Goal: Information Seeking & Learning: Find specific fact

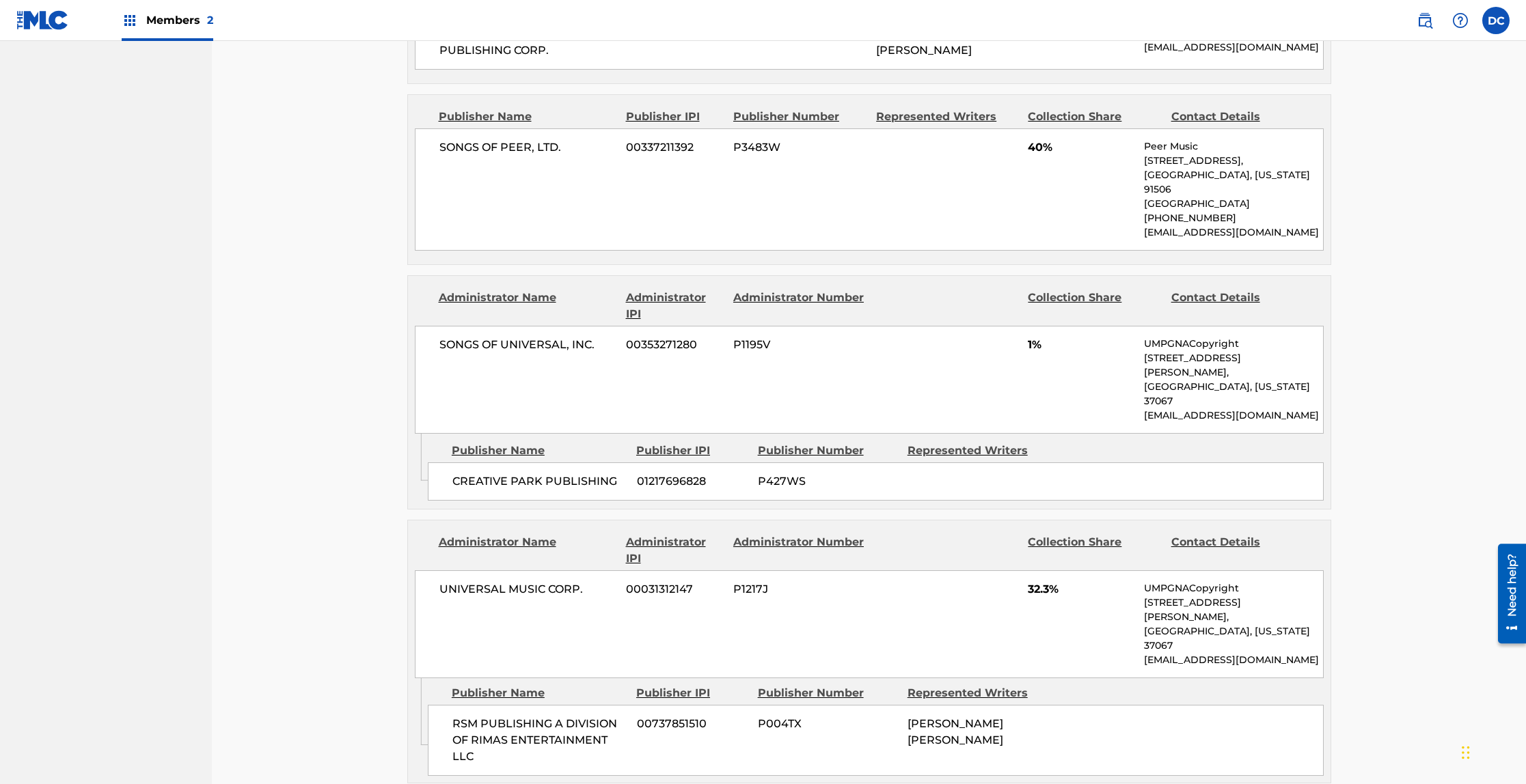
scroll to position [1224, 0]
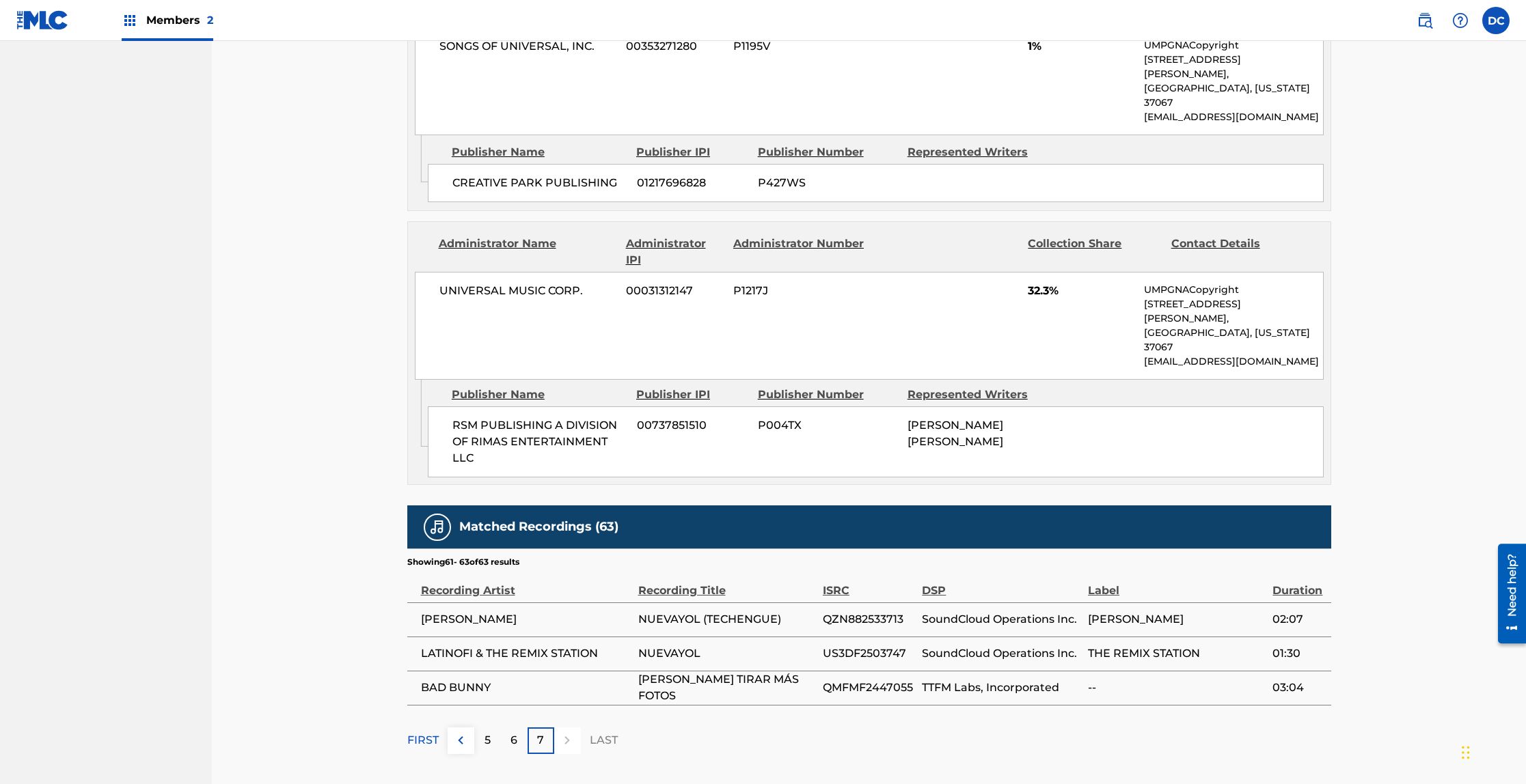
click at [457, 732] on img at bounding box center [460, 740] width 16 height 16
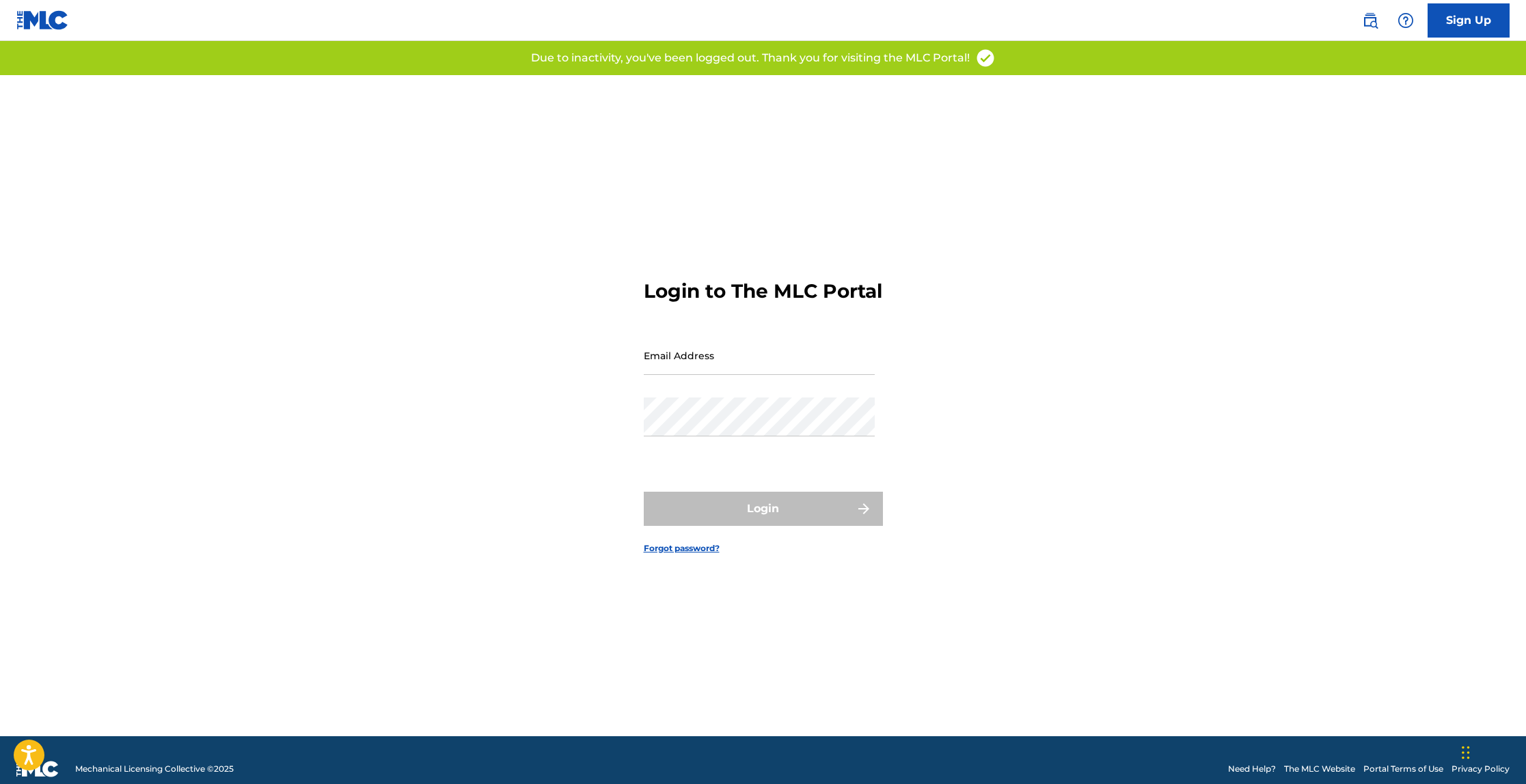
click at [789, 364] on input "Email Address" at bounding box center [760, 355] width 231 height 39
type input "[EMAIL_ADDRESS][DOMAIN_NAME]"
click at [777, 449] on div "Password" at bounding box center [760, 429] width 231 height 61
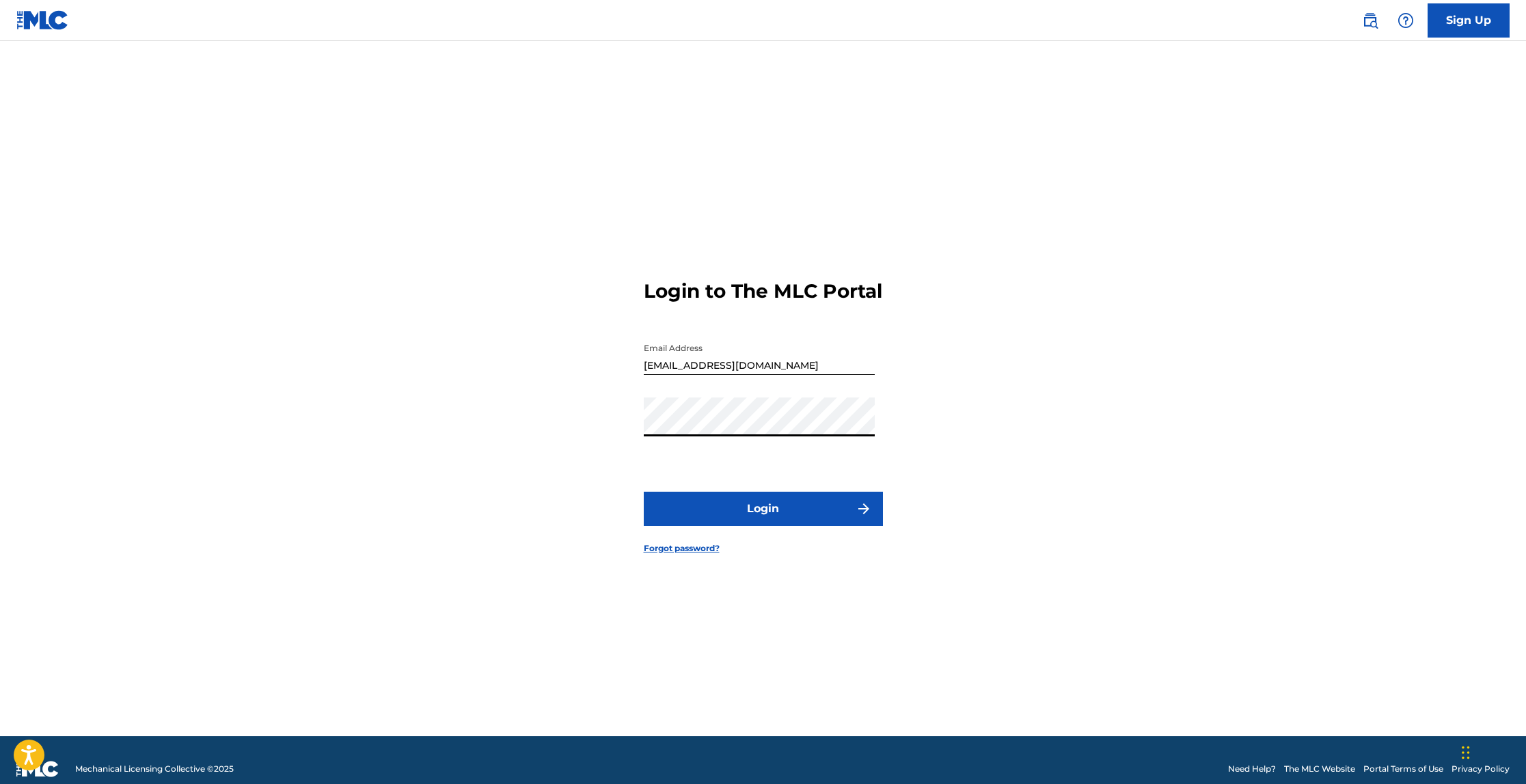
click at [762, 526] on button "Login" at bounding box center [763, 508] width 239 height 34
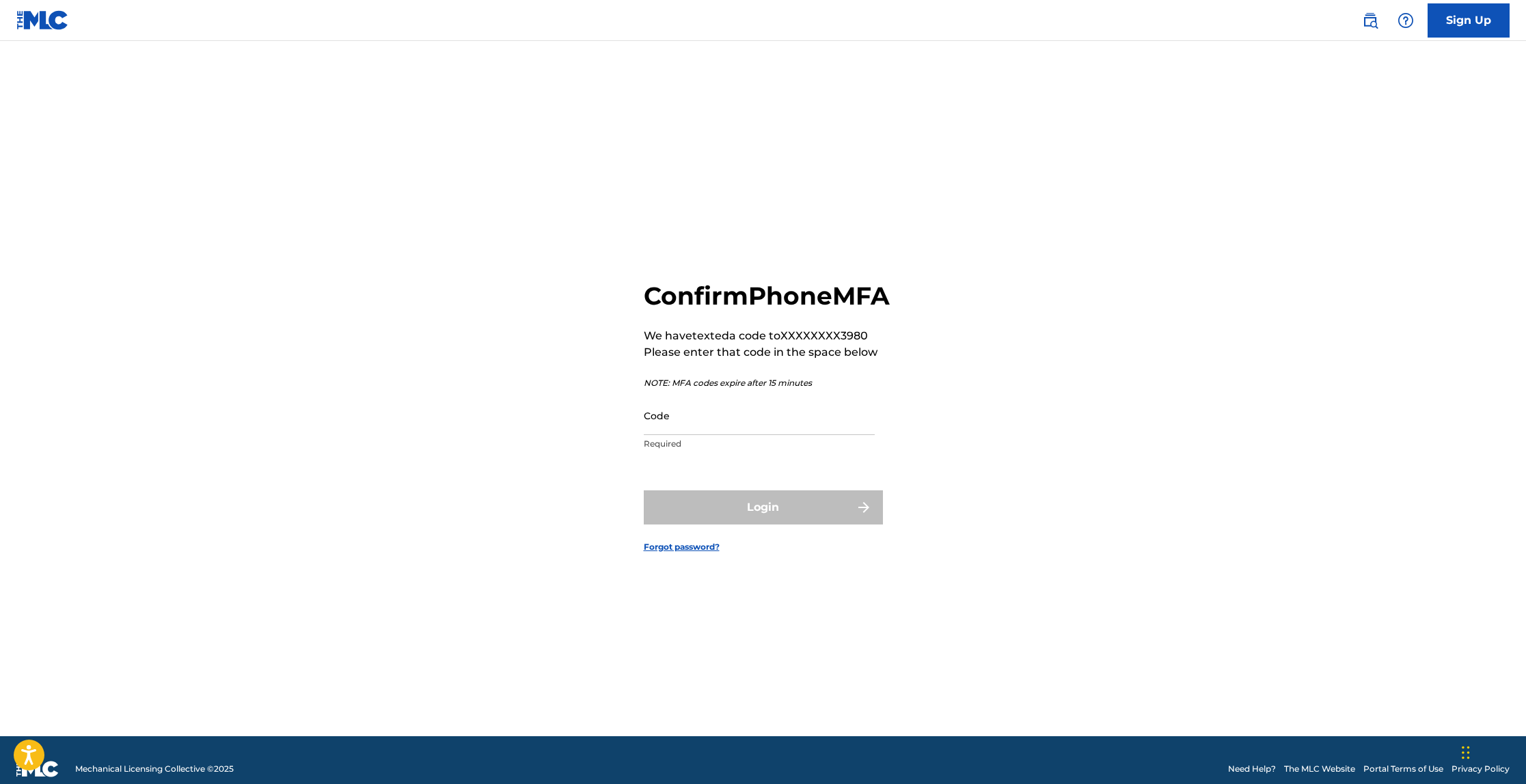
click at [722, 435] on input "Code" at bounding box center [760, 416] width 231 height 39
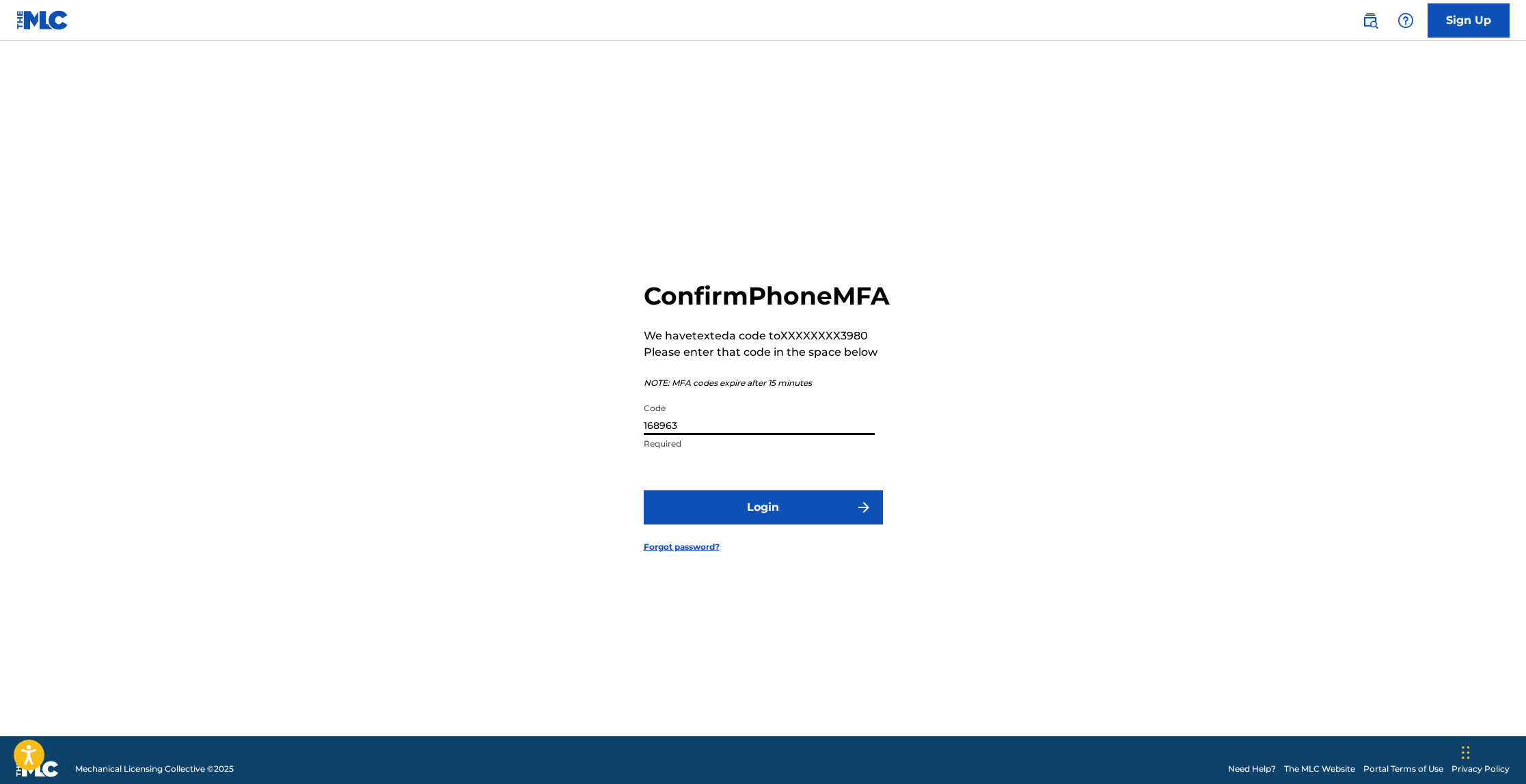
type input "168963"
click at [753, 525] on button "Login" at bounding box center [763, 508] width 239 height 34
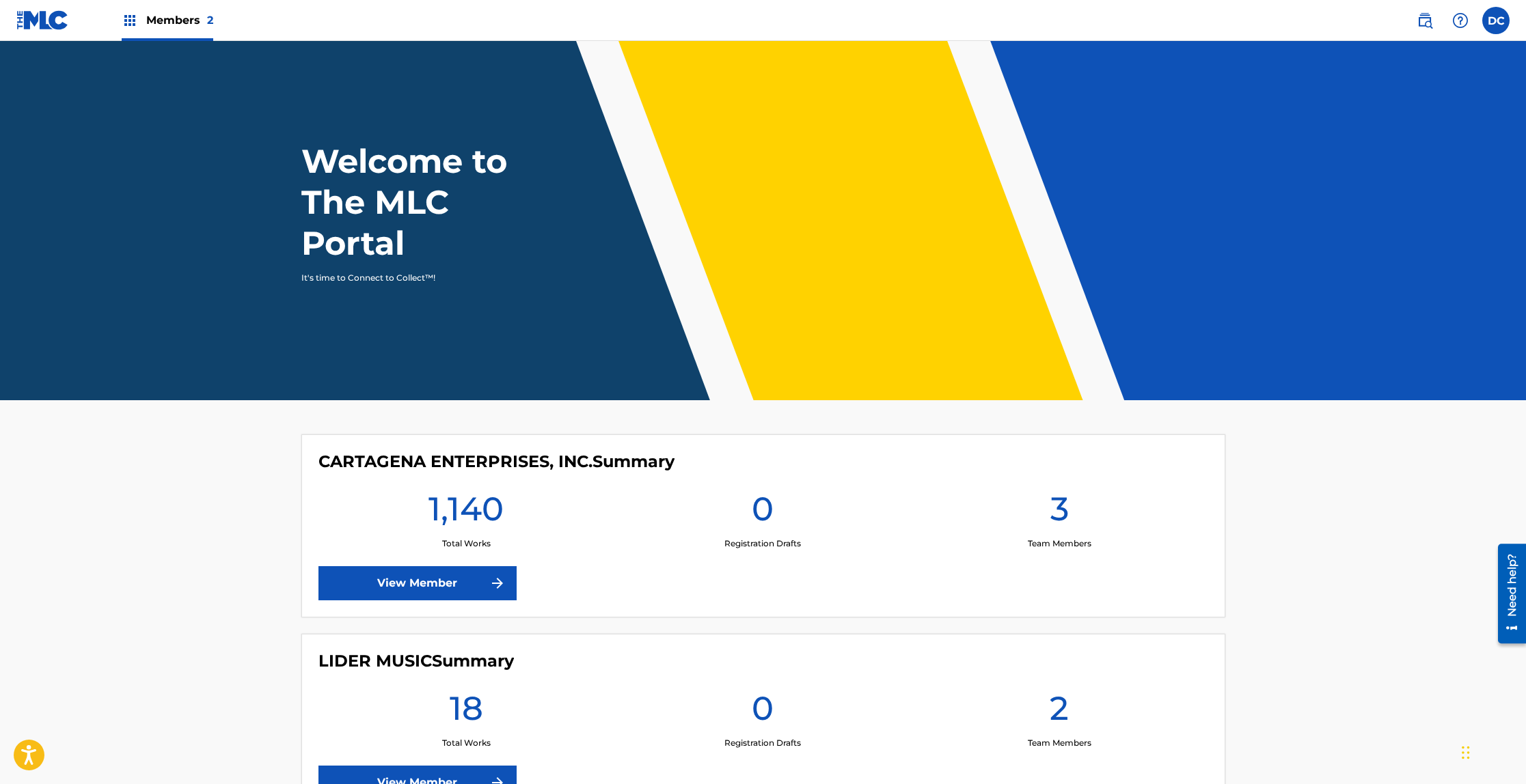
click at [439, 587] on link "View Member" at bounding box center [417, 583] width 198 height 34
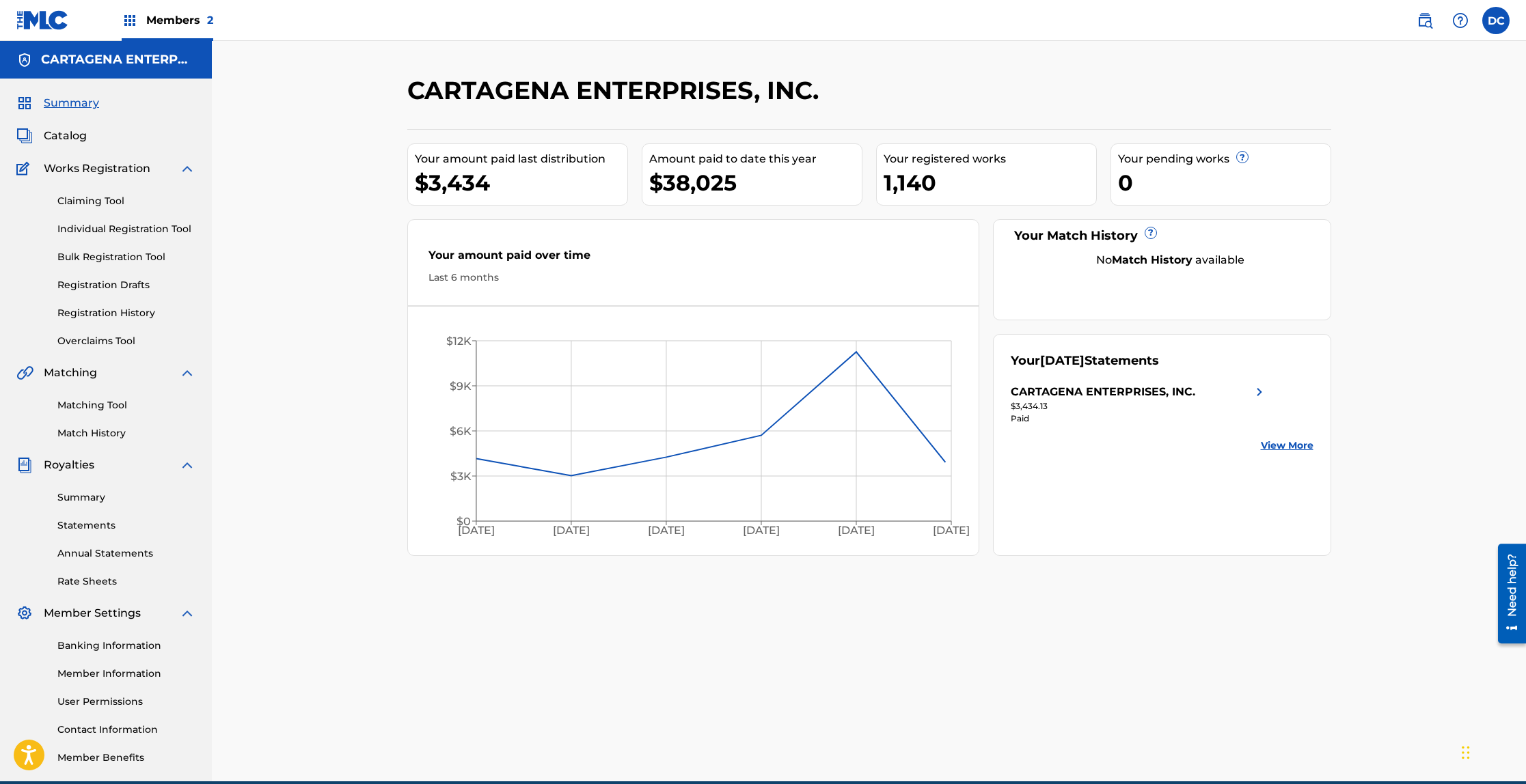
click at [140, 232] on link "Individual Registration Tool" at bounding box center [126, 229] width 138 height 14
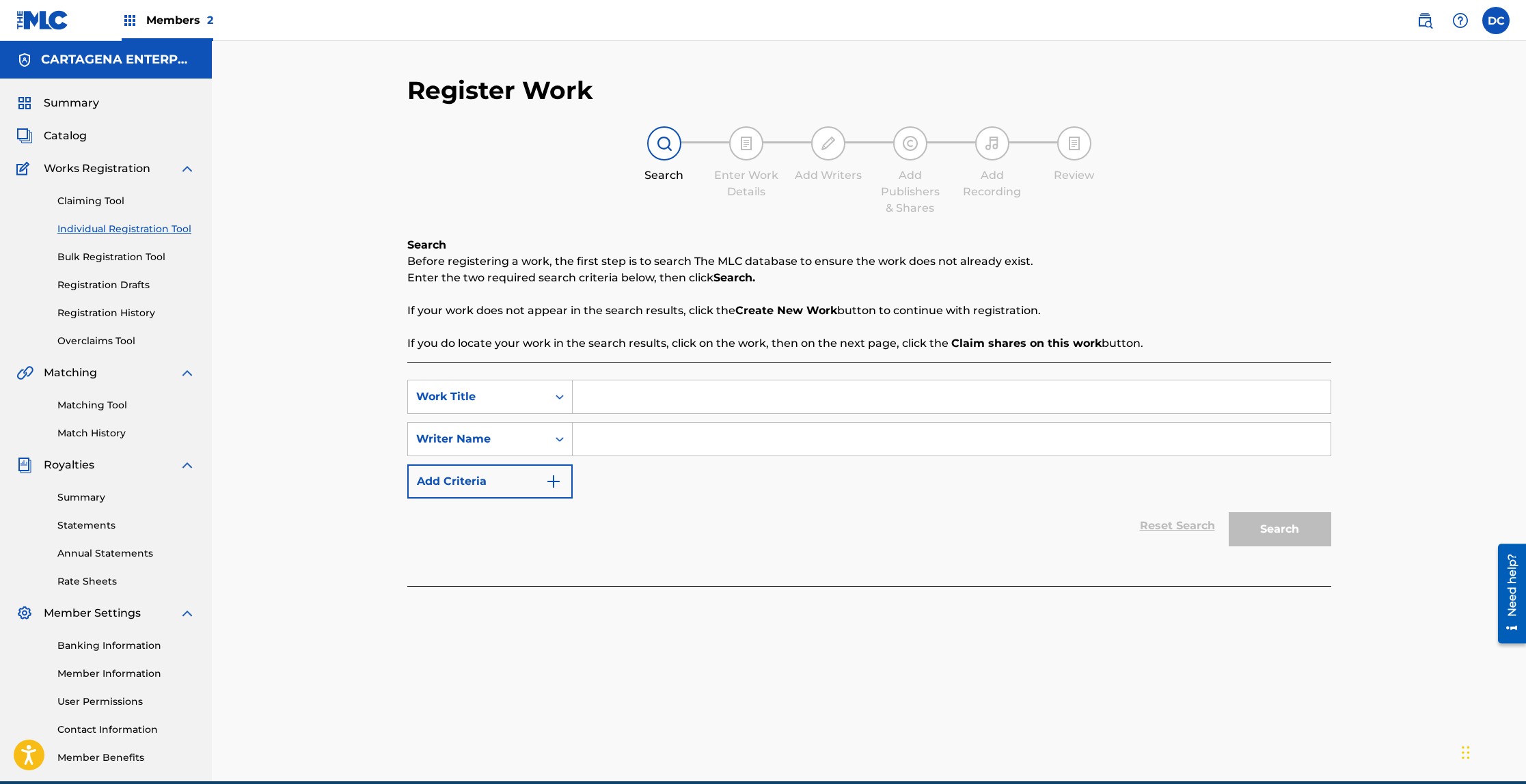
click at [593, 401] on input "Search Form" at bounding box center [951, 396] width 758 height 33
type input "NUEVAYOL"
click at [609, 440] on input "Search Form" at bounding box center [951, 439] width 758 height 33
click at [1228, 512] on button "Search" at bounding box center [1279, 529] width 102 height 34
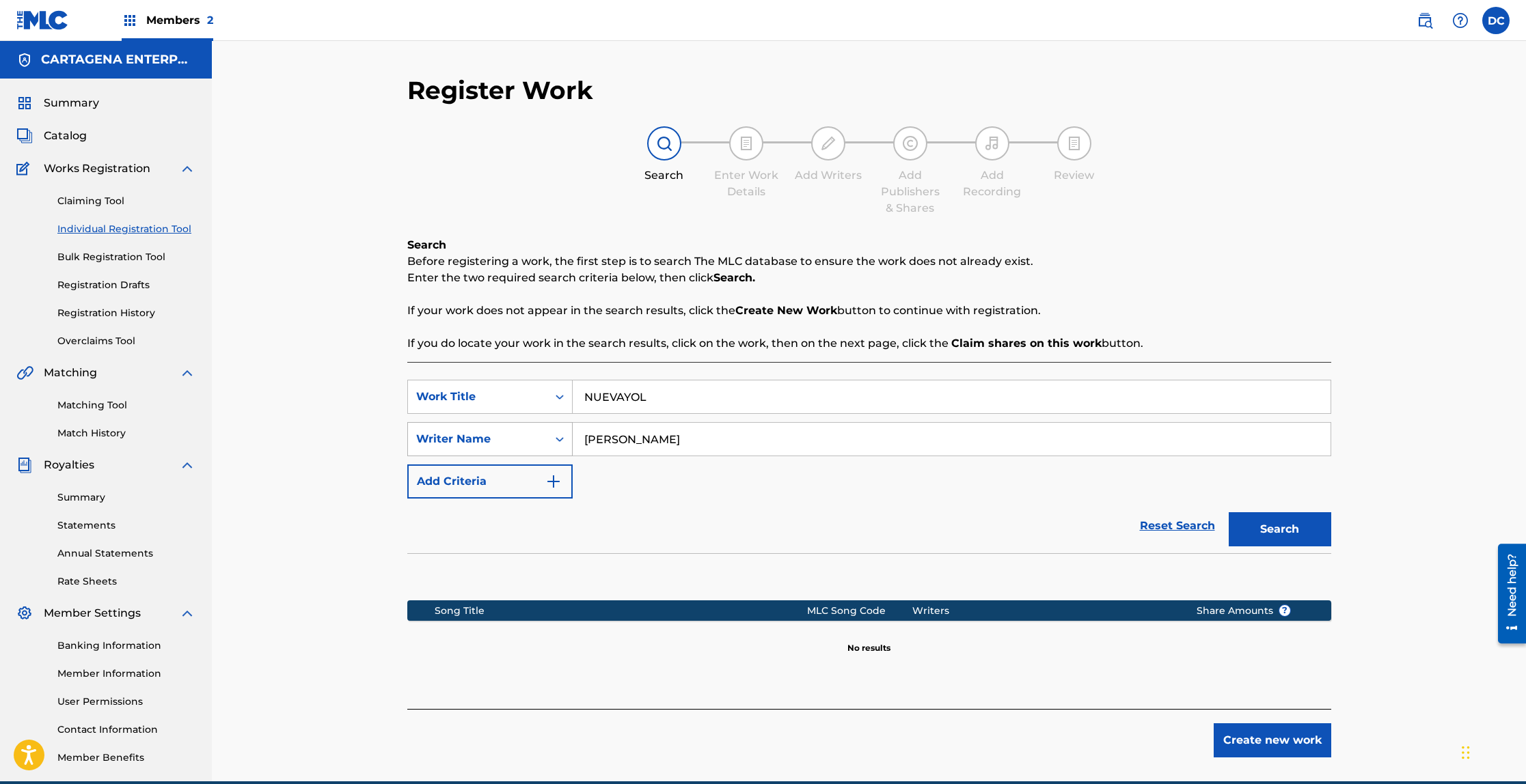
drag, startPoint x: 637, startPoint y: 440, endPoint x: 540, endPoint y: 435, distance: 97.1
click at [563, 441] on div "SearchWithCriteria5f47ecba-641d-4354-af9c-1db76e75eaf9 Writer Name Sanchez" at bounding box center [869, 439] width 924 height 34
type input "Jesus"
click at [1228, 512] on button "Search" at bounding box center [1279, 529] width 102 height 34
click at [130, 312] on link "Registration History" at bounding box center [126, 313] width 138 height 14
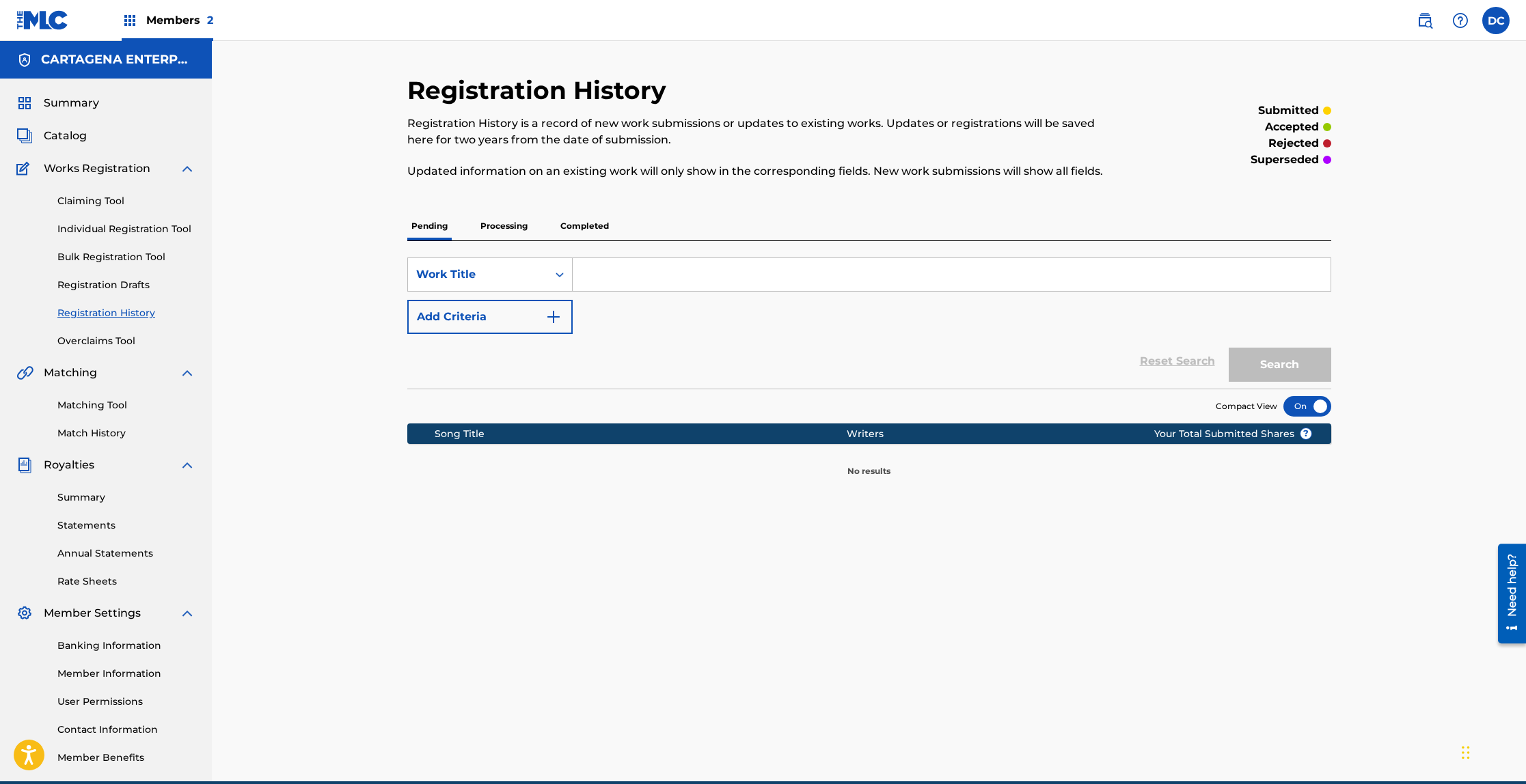
click at [134, 230] on link "Individual Registration Tool" at bounding box center [126, 229] width 138 height 14
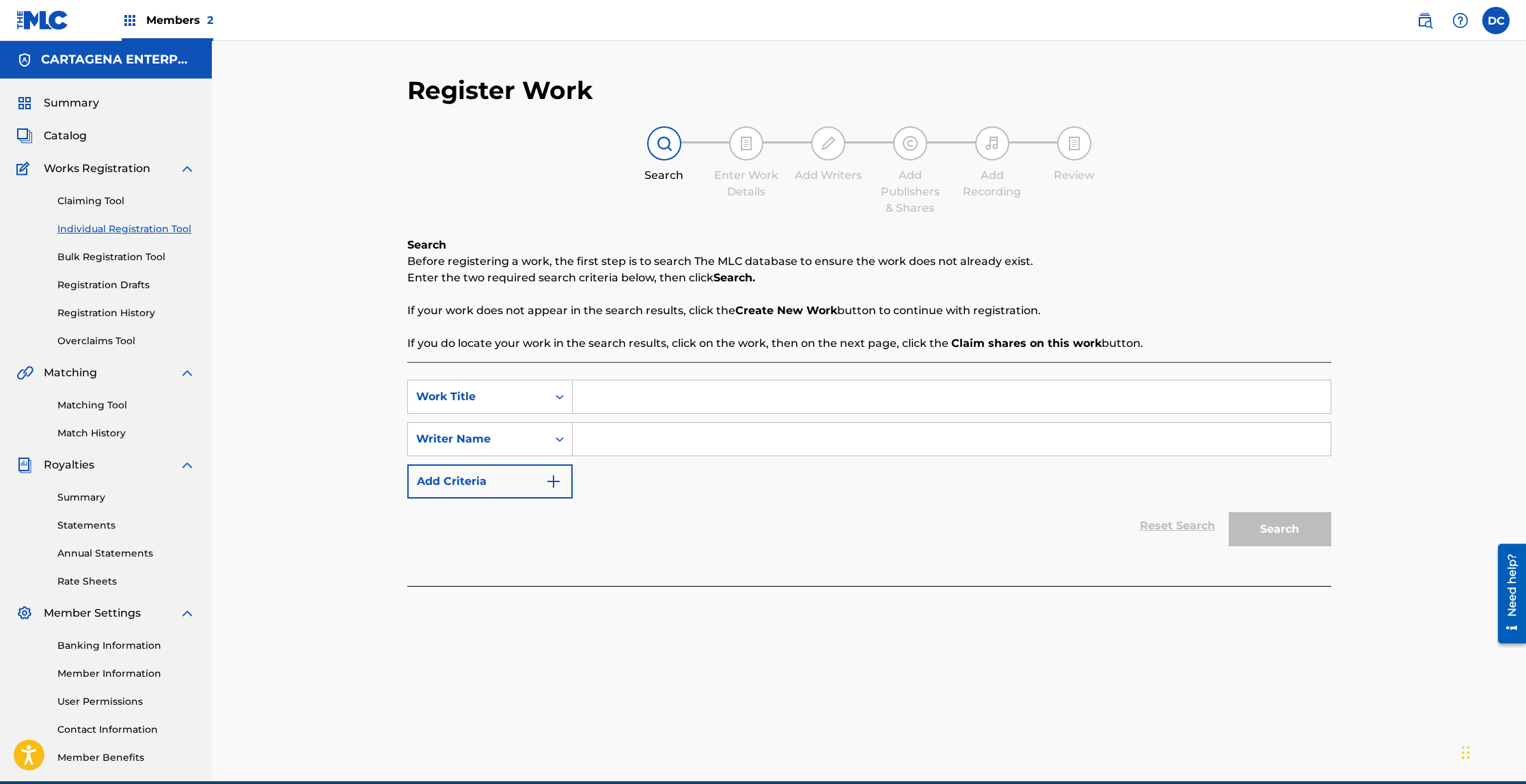
click at [631, 399] on input "Search Form" at bounding box center [951, 396] width 758 height 33
type input "NUEVAYOL"
type input "Benito"
click at [1228, 512] on button "Search" at bounding box center [1279, 529] width 102 height 34
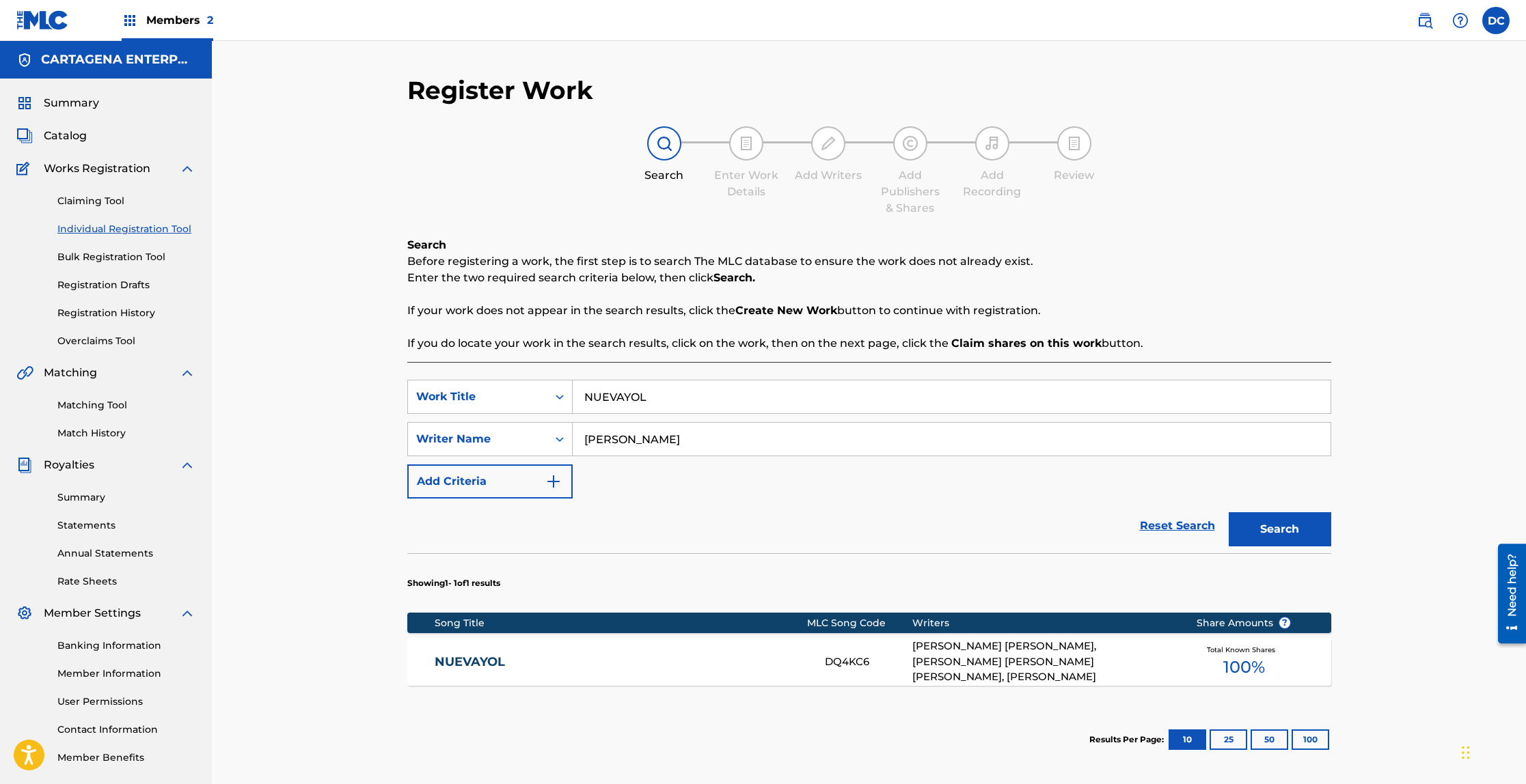
click at [475, 659] on link "NUEVAYOL" at bounding box center [620, 662] width 372 height 15
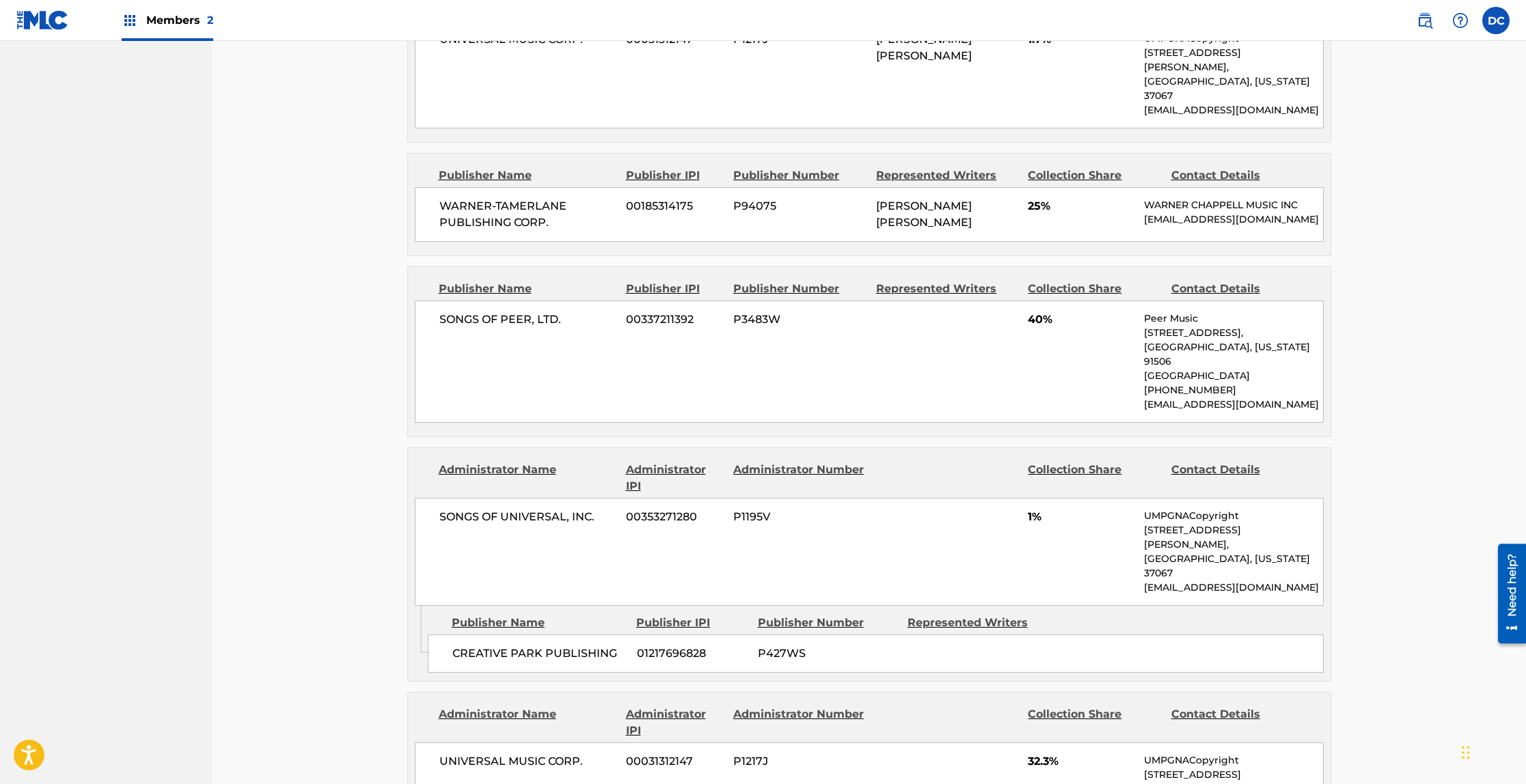
scroll to position [880, 0]
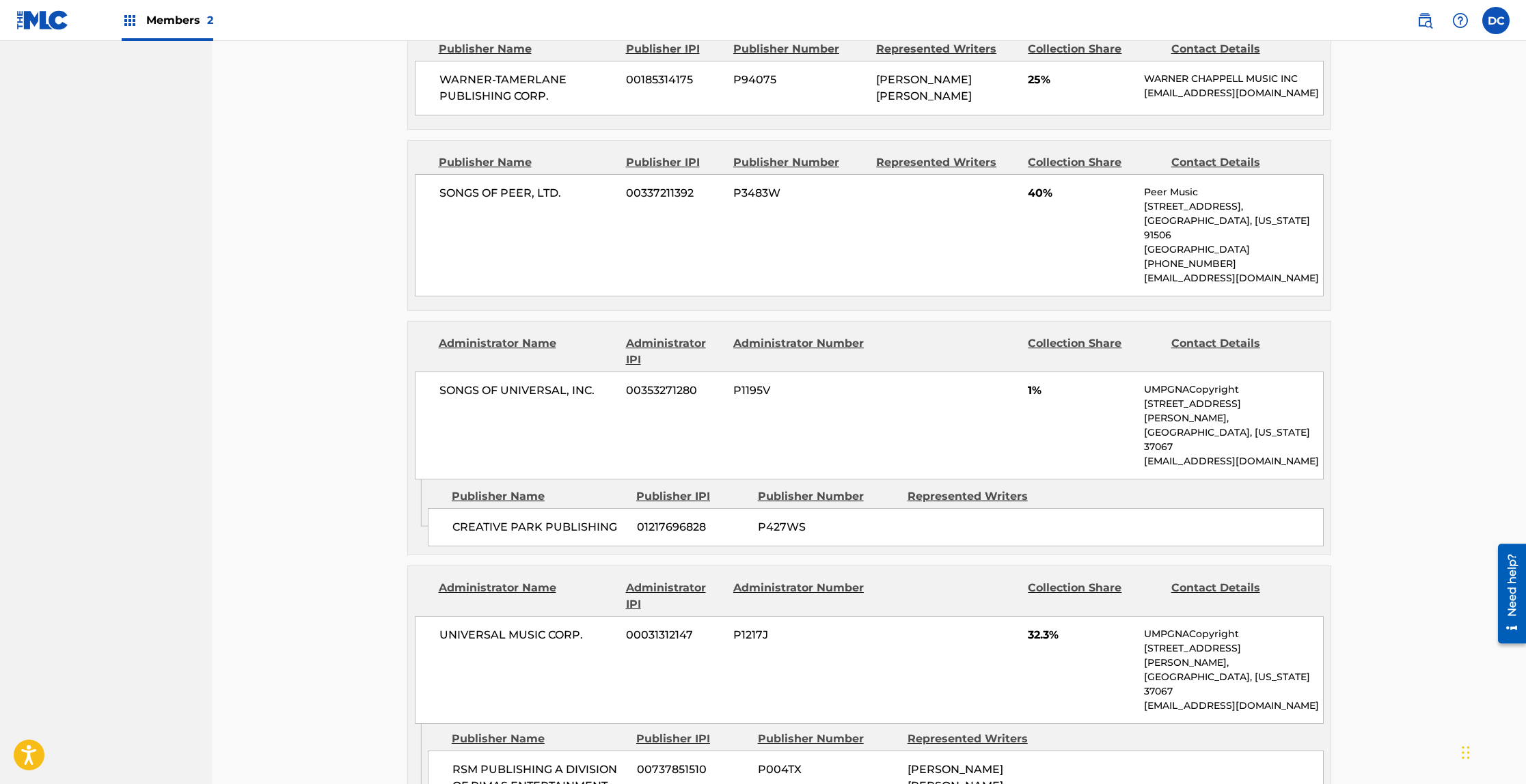
click at [548, 520] on span "CREATIVE PARK PUBLISHING" at bounding box center [539, 527] width 174 height 16
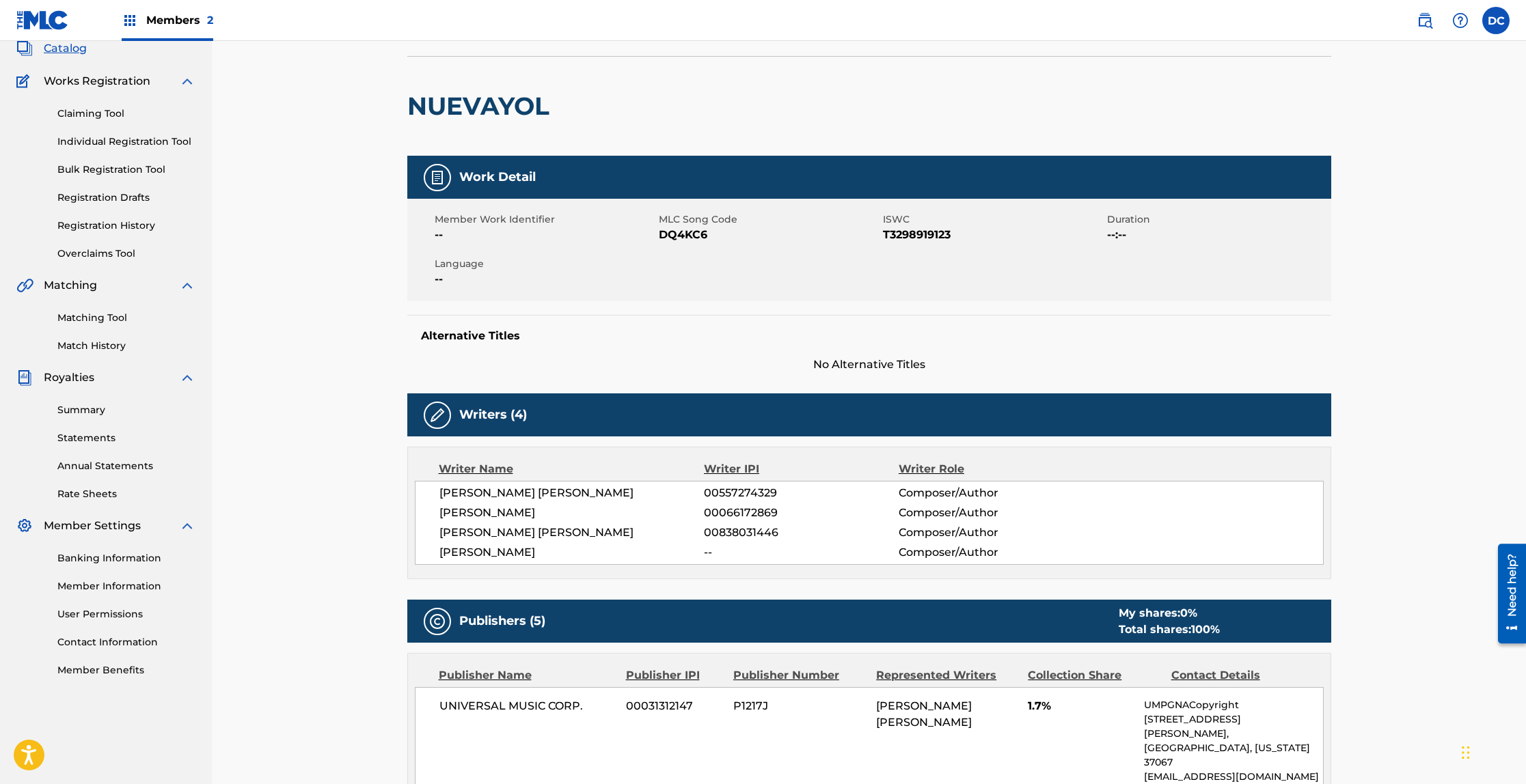
scroll to position [0, 0]
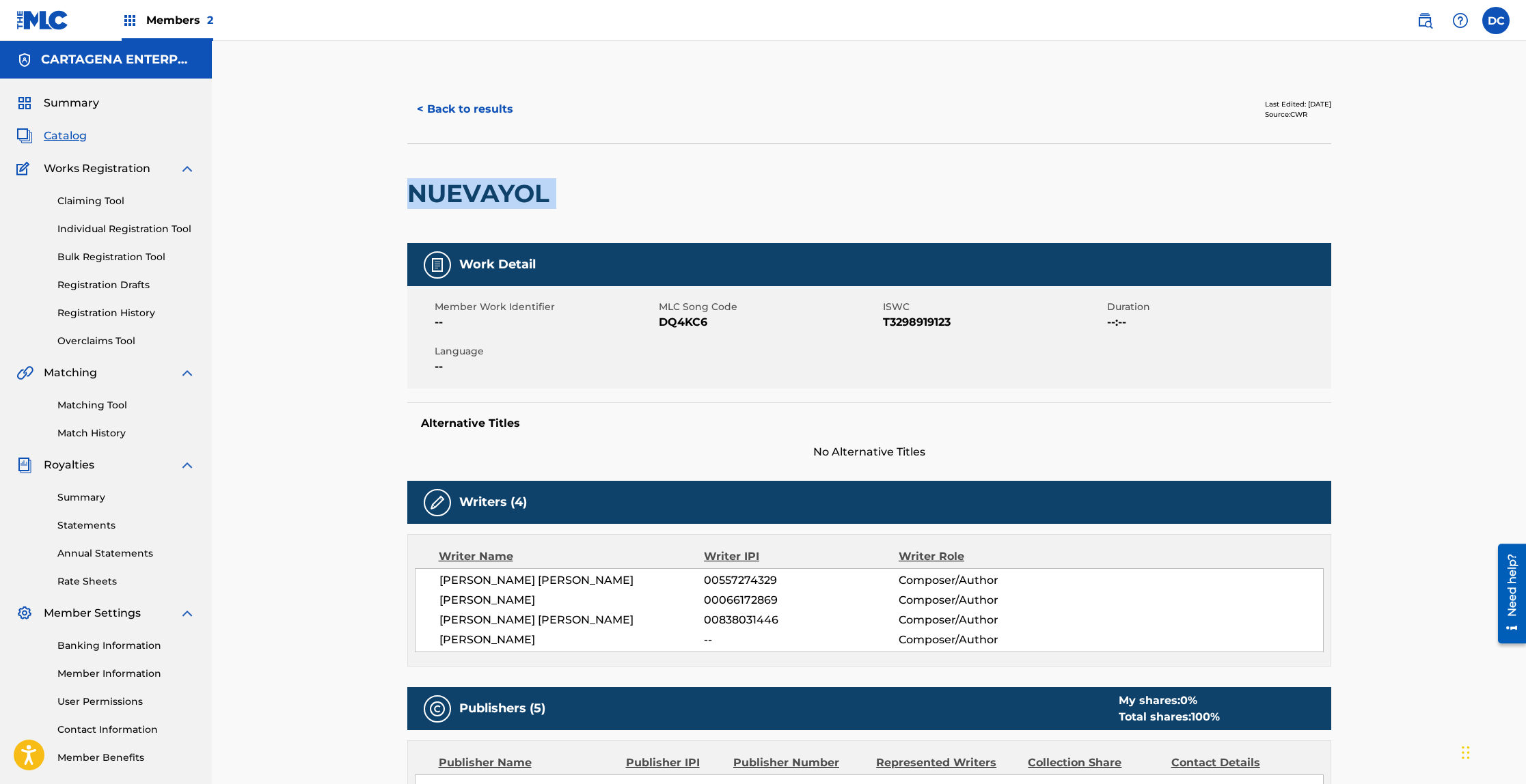
drag, startPoint x: 411, startPoint y: 191, endPoint x: 593, endPoint y: 183, distance: 182.2
click at [593, 183] on div "NUEVAYOL" at bounding box center [869, 193] width 924 height 99
copy div "NUEVAYOL"
click at [72, 137] on span "Catalog" at bounding box center [65, 135] width 43 height 16
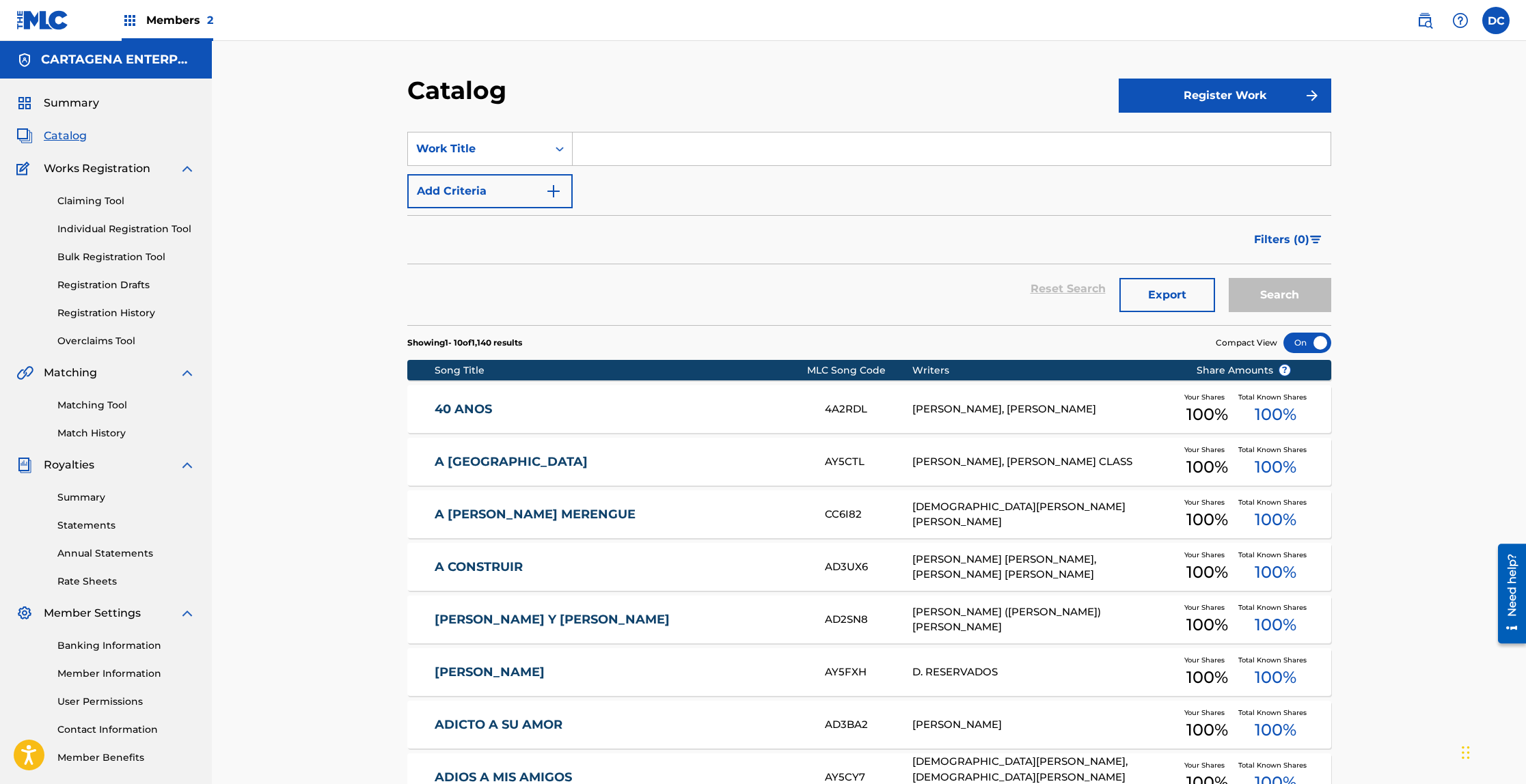
click at [601, 145] on input "Search Form" at bounding box center [951, 149] width 758 height 33
paste input "NUEVAYOL"
type input "NUEVAYOL"
click at [1312, 287] on button "Search" at bounding box center [1279, 295] width 102 height 34
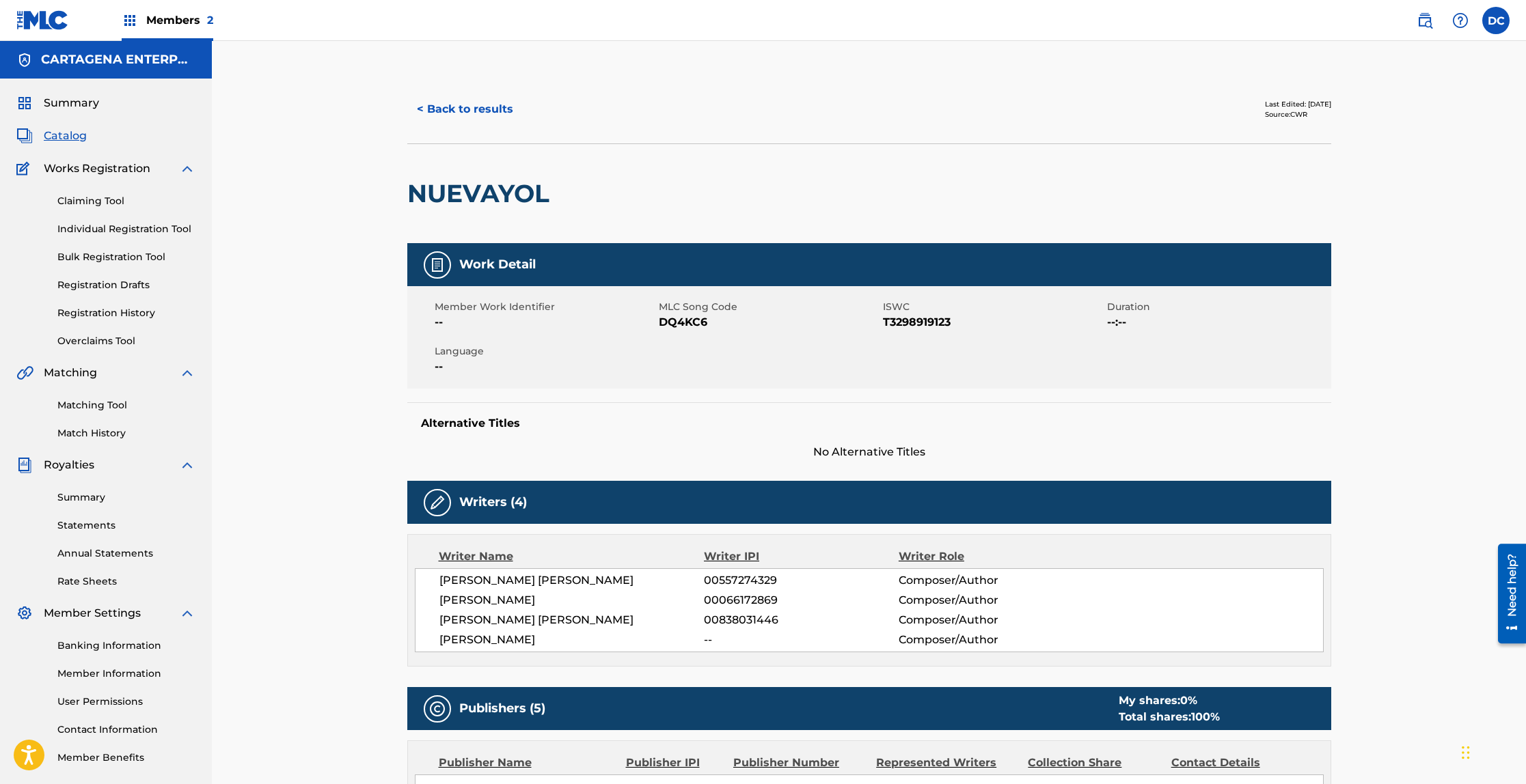
click at [454, 109] on button "< Back to results" at bounding box center [465, 109] width 116 height 34
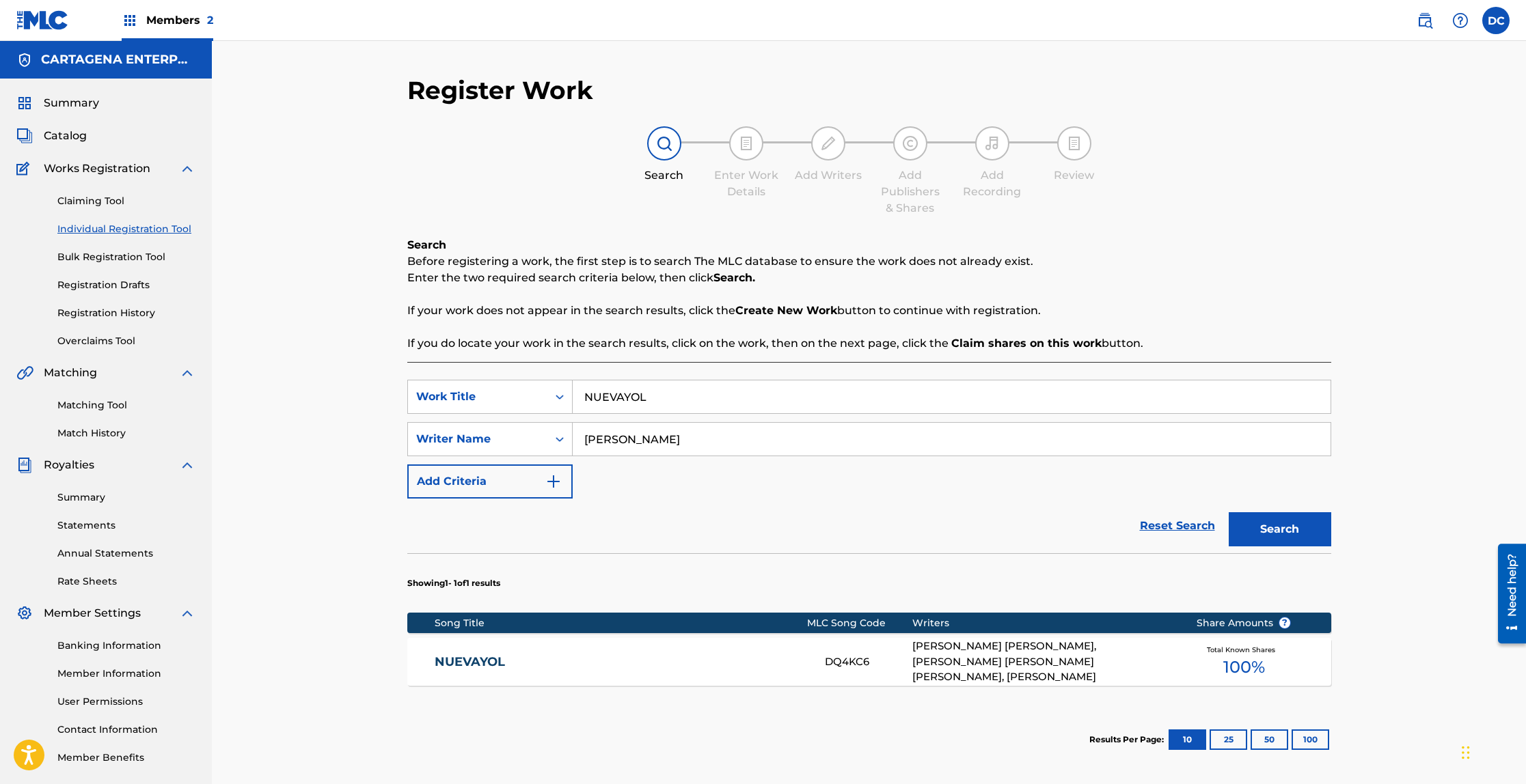
click at [493, 661] on link "NUEVAYOL" at bounding box center [620, 662] width 372 height 15
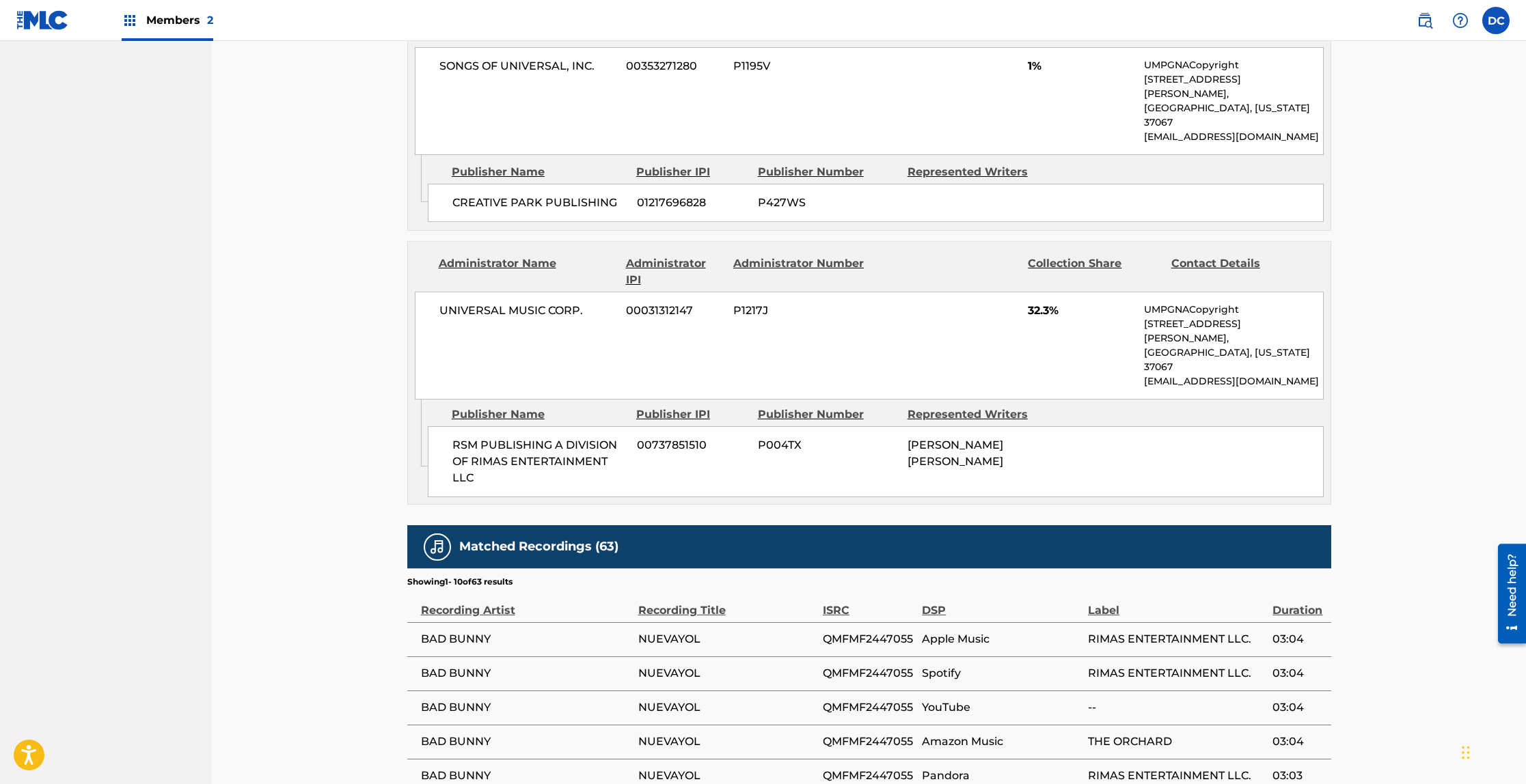
scroll to position [1463, 0]
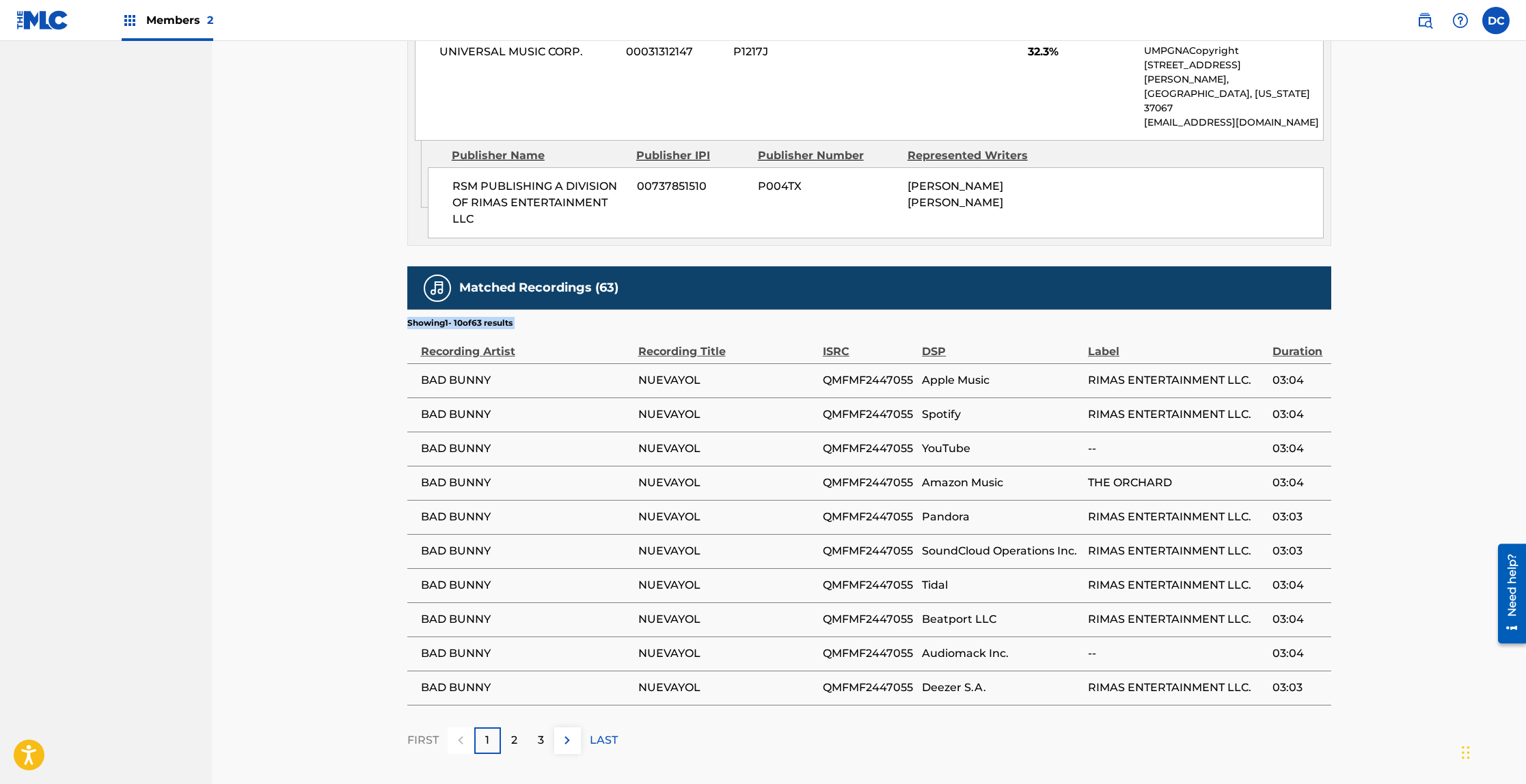
drag, startPoint x: 384, startPoint y: 256, endPoint x: 1359, endPoint y: 543, distance: 1016.4
copy span "Showing 1 - 10 of 63 results"
click at [512, 732] on p "2" at bounding box center [514, 740] width 6 height 16
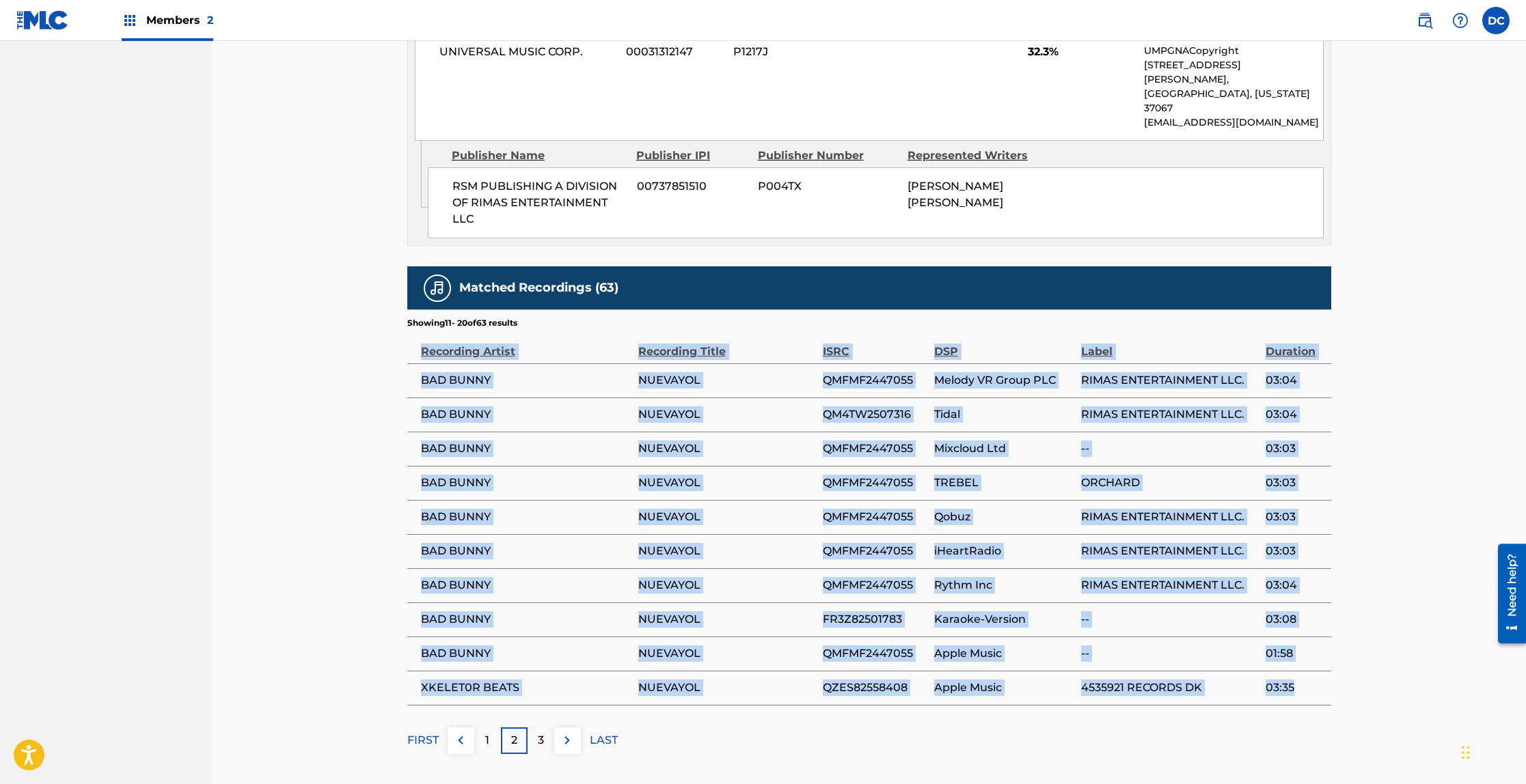
drag, startPoint x: 412, startPoint y: 259, endPoint x: 1314, endPoint y: 597, distance: 963.2
click at [1314, 597] on table "Recording Artist Recording Title ISRC DSP Label Duration BAD BUNNY NUEVAYOL QMF…" at bounding box center [869, 517] width 924 height 377
drag, startPoint x: 421, startPoint y: 258, endPoint x: 1325, endPoint y: 623, distance: 974.9
click at [1325, 623] on div "Matched Recordings (63) Showing 11 - 20 of 63 results Recording Artist Recordin…" at bounding box center [869, 510] width 924 height 488
copy div "Recording Artist Recording Title ISRC DSP Label Duration BAD BUNNY NUEVAYOL QMF…"
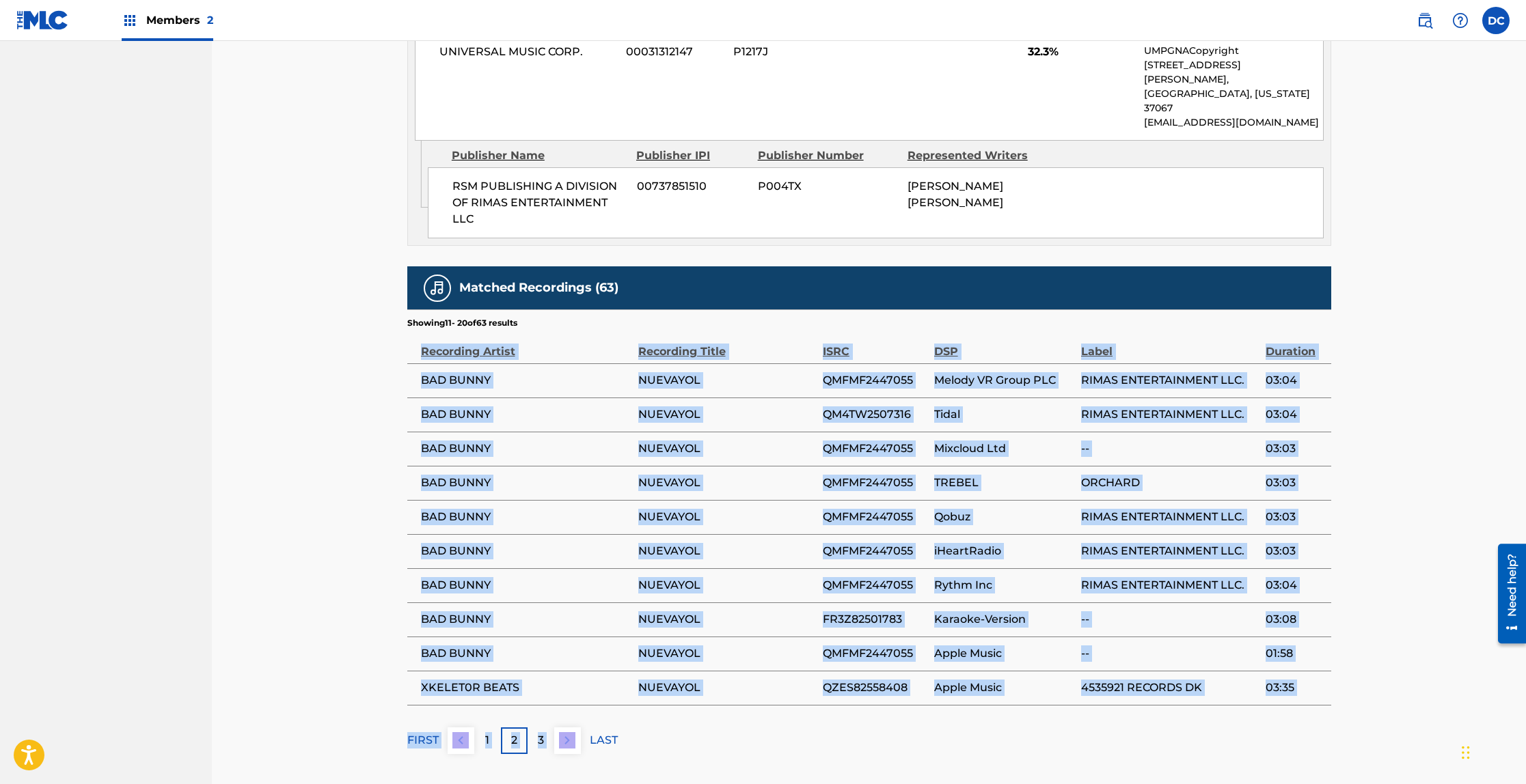
click at [542, 732] on p "3" at bounding box center [540, 740] width 6 height 16
